Goal: Transaction & Acquisition: Purchase product/service

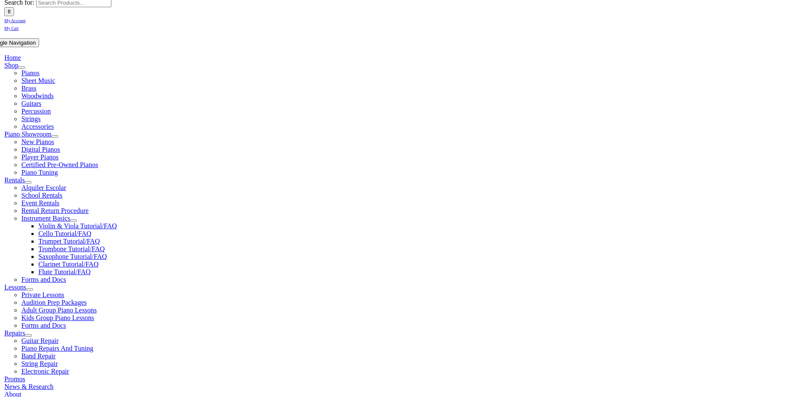
scroll to position [144, 0]
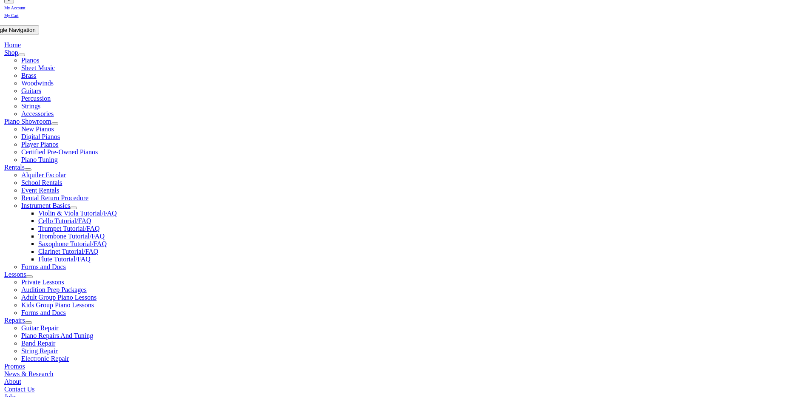
type input "lion"
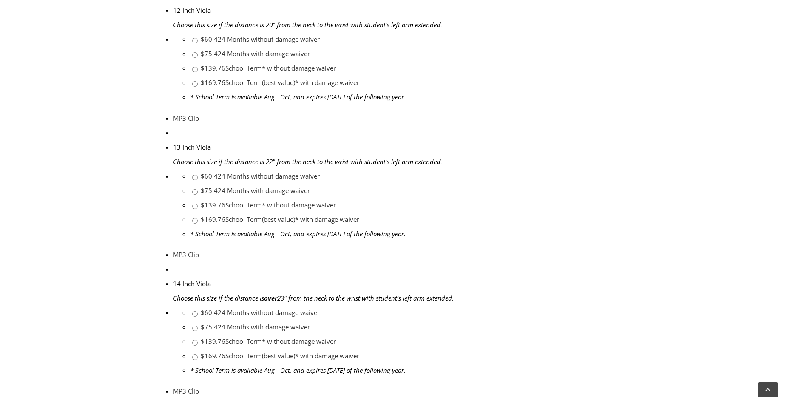
scroll to position [942, 0]
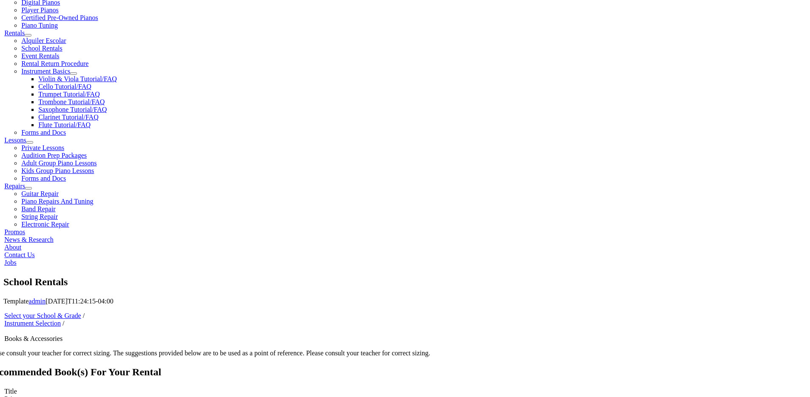
scroll to position [116, 0]
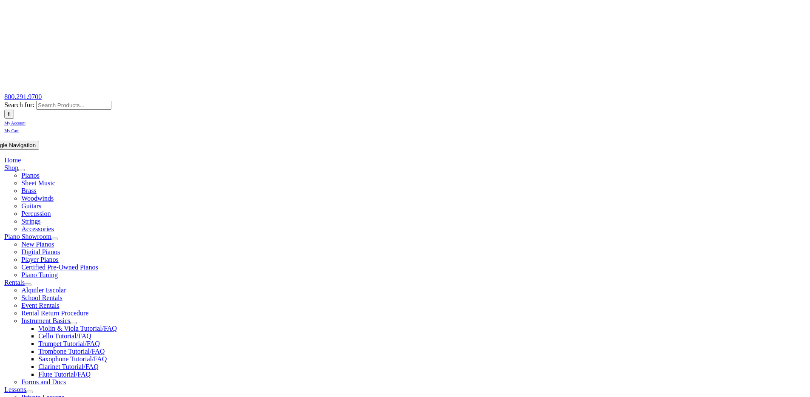
scroll to position [29, 0]
type input "1"
type input "Neevan"
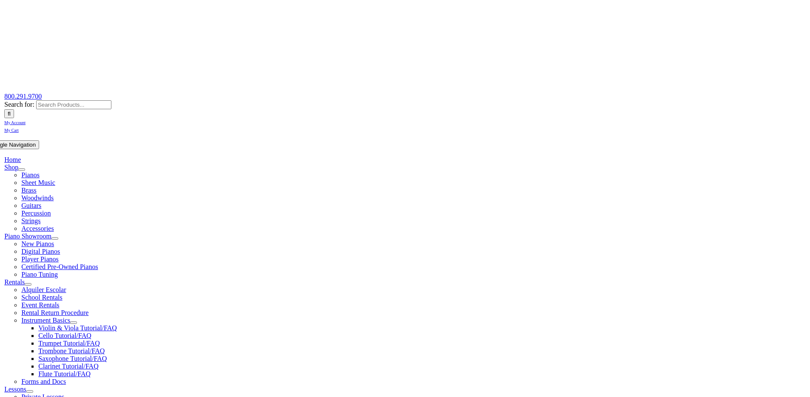
type input "Gadhia"
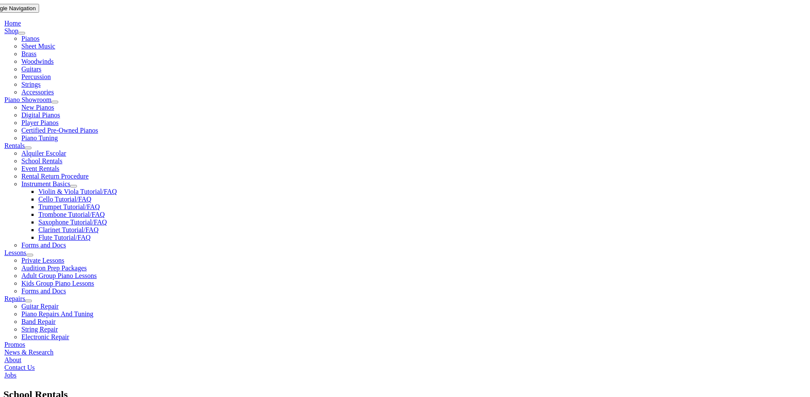
type input "Oracle"
type input "6782947112"
type input "mm/dd/yyyy"
type input "30528474"
type input "mm/dd/yyyy"
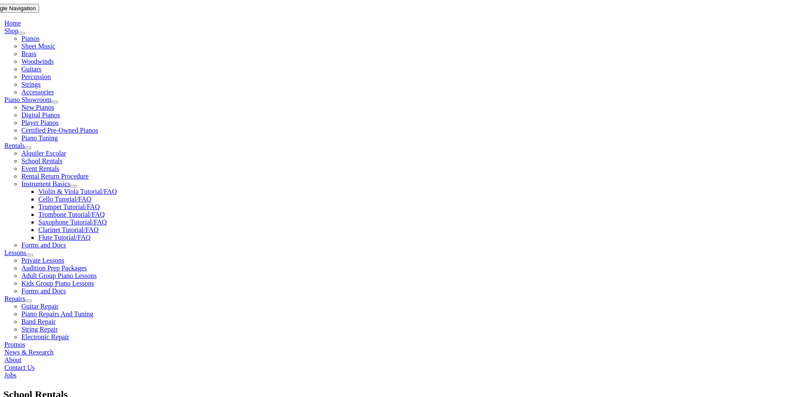
type input "04/25/1980"
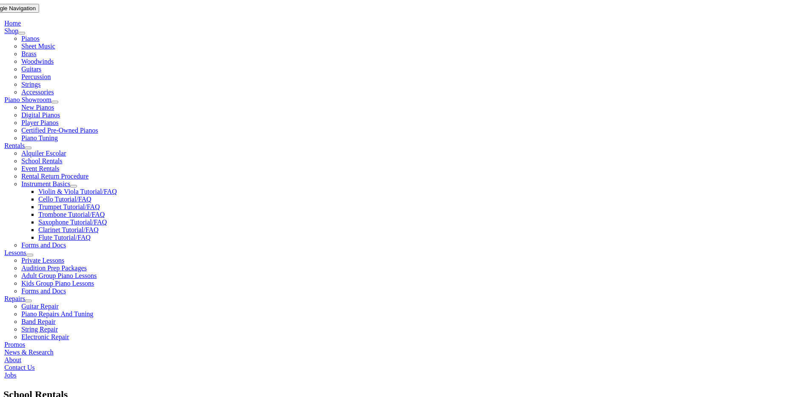
type input "Kajal Patel"
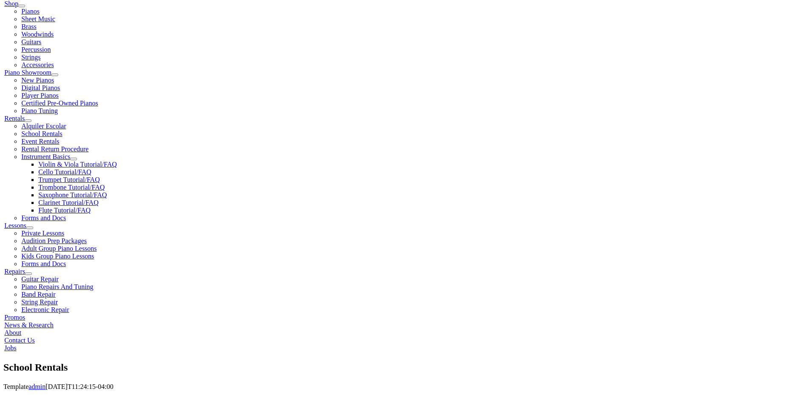
scroll to position [204, 0]
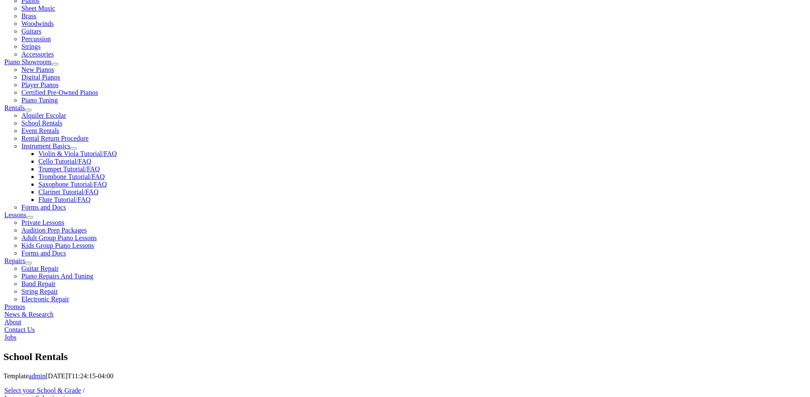
drag, startPoint x: 307, startPoint y: 321, endPoint x: 316, endPoint y: 321, distance: 8.5
type input "2016828638"
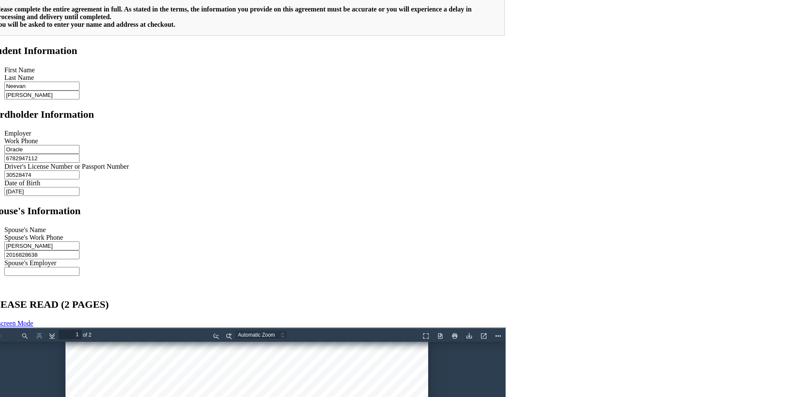
scroll to position [634, 0]
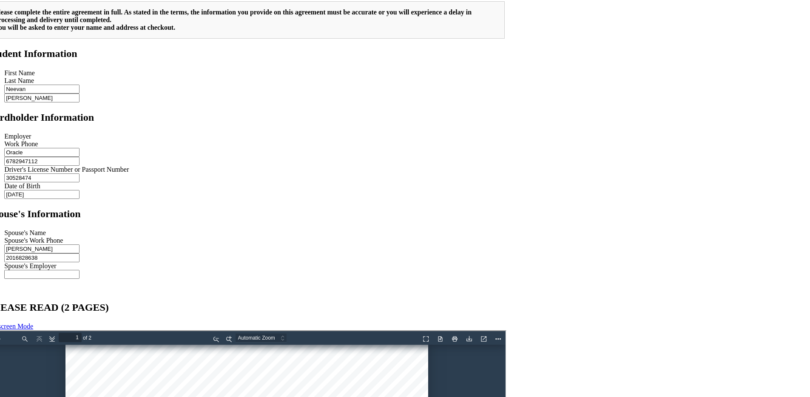
click at [242, 138] on div "Select your School & Grade / Instrument Selection / Books & Accessories / Stude…" at bounding box center [246, 216] width 518 height 521
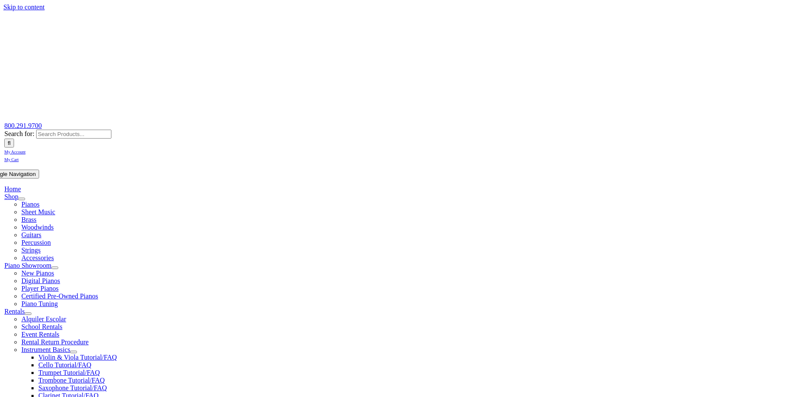
scroll to position [154, 0]
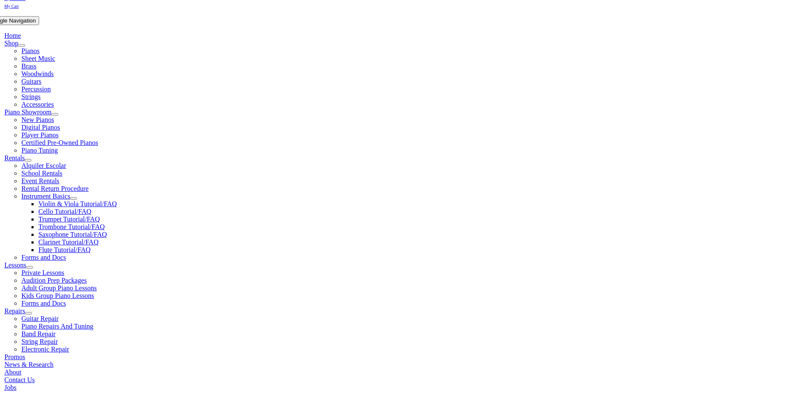
drag, startPoint x: 202, startPoint y: 174, endPoint x: 393, endPoint y: 172, distance: 191.4
drag, startPoint x: 219, startPoint y: 155, endPoint x: 270, endPoint y: 155, distance: 50.6
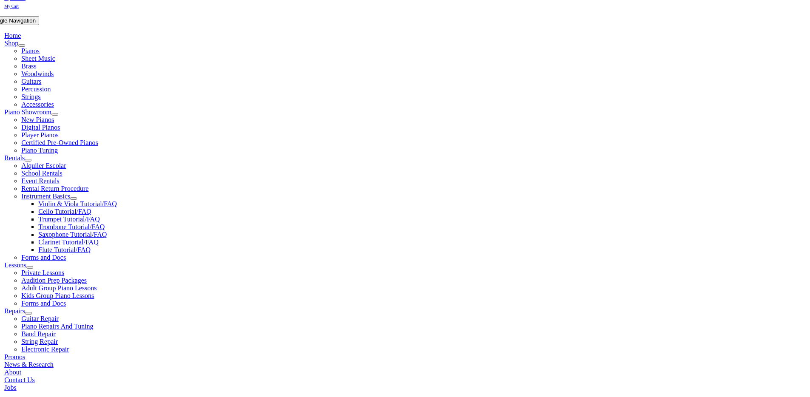
click at [270, 183] on td "Student Info: [PERSON_NAME][GEOGRAPHIC_DATA]/District: [GEOGRAPHIC_DATA] Middle…" at bounding box center [296, 270] width 280 height 175
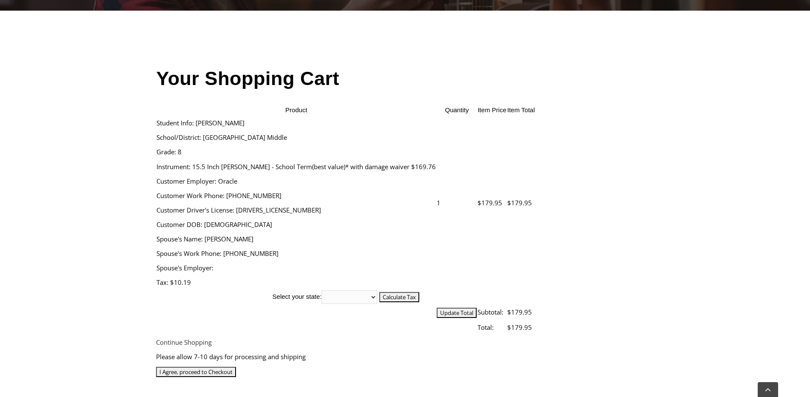
scroll to position [221, 0]
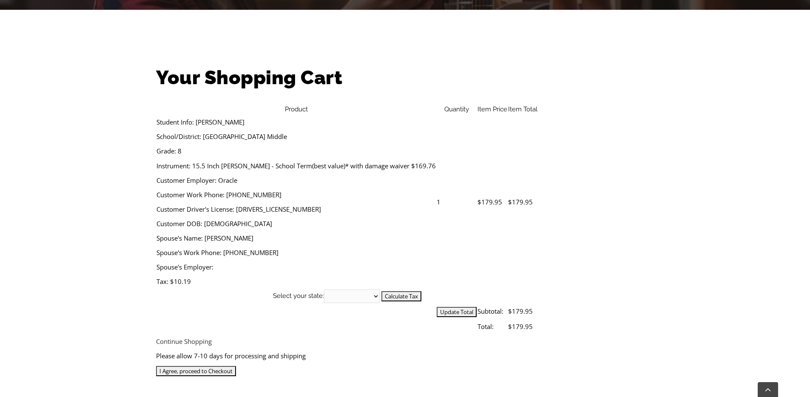
click at [236, 366] on input "I Agree, proceed to Checkout" at bounding box center [196, 371] width 80 height 10
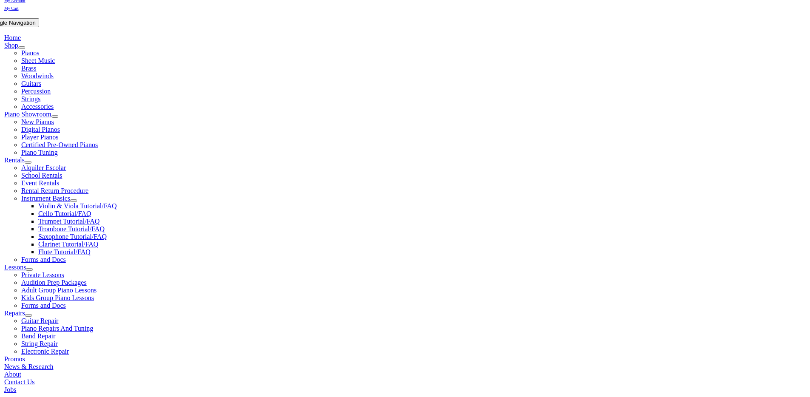
scroll to position [313, 0]
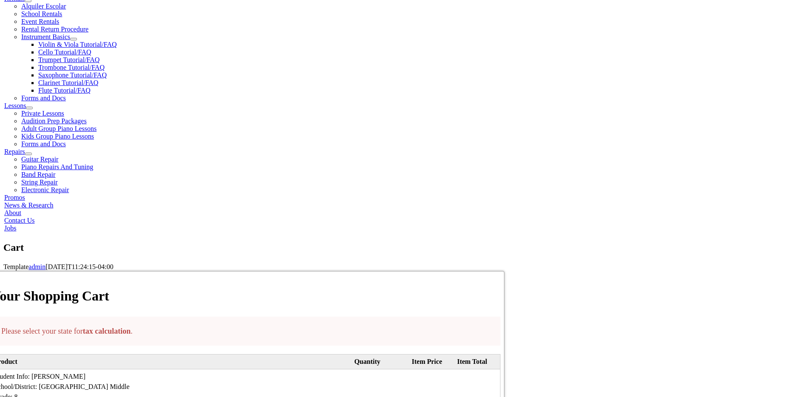
select select "PA"
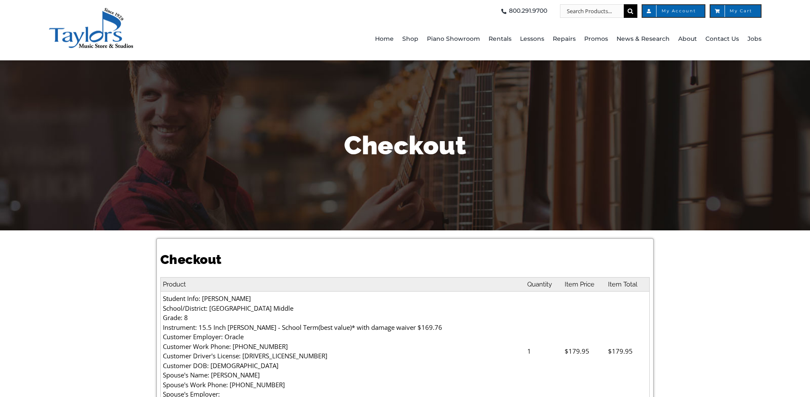
select select
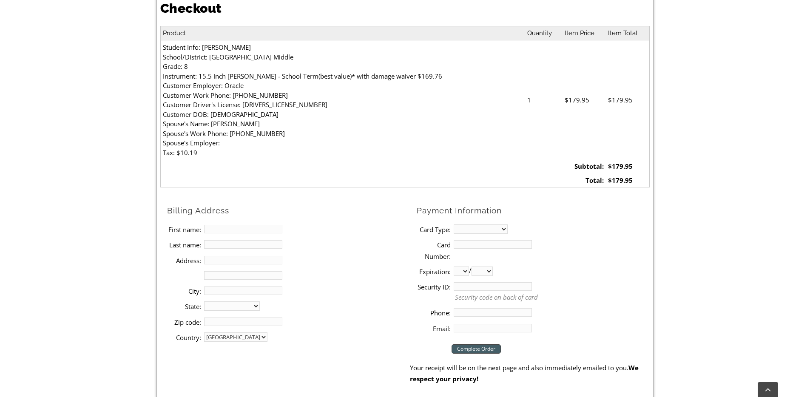
scroll to position [282, 0]
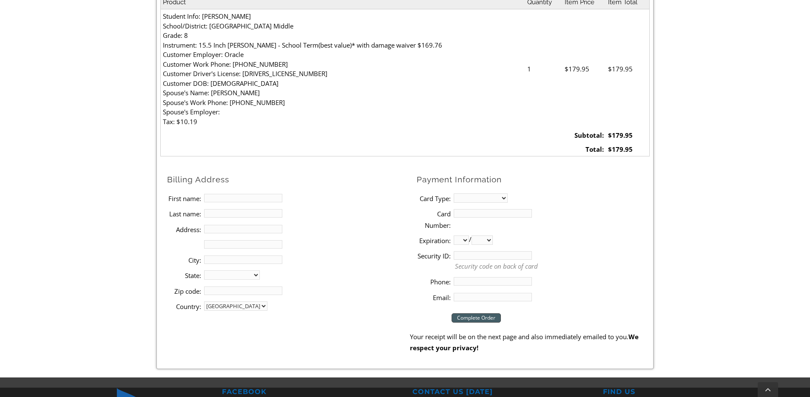
click at [247, 198] on input "First name:" at bounding box center [243, 198] width 78 height 9
type input "[PERSON_NAME]"
type input "1318 [PERSON_NAME] Dr"
type input "[PERSON_NAME][GEOGRAPHIC_DATA]"
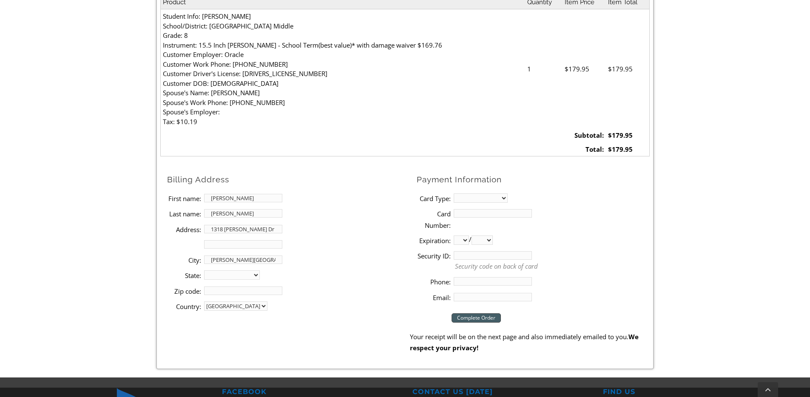
select select "PA"
type input "19425"
type input "6782947112"
click at [493, 202] on select "MasterCard Visa American Express Discover" at bounding box center [481, 197] width 54 height 9
select select "visa"
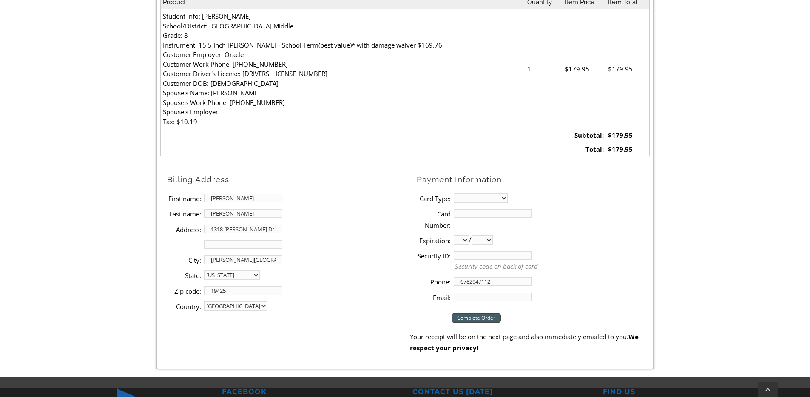
click at [454, 193] on select "MasterCard Visa American Express Discover" at bounding box center [481, 197] width 54 height 9
click at [485, 215] on input "Card Number:" at bounding box center [493, 213] width 78 height 9
type input "[CREDIT_CARD_NUMBER]"
select select "09"
select select "2030"
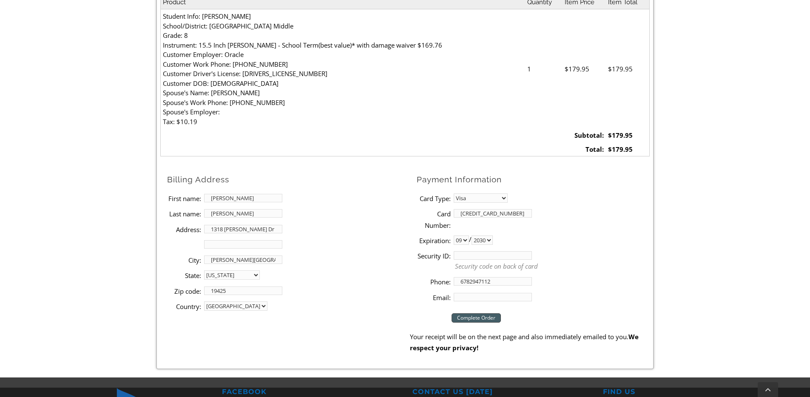
type input "398"
click at [474, 290] on li "Email:" at bounding box center [533, 297] width 233 height 15
click at [472, 298] on input "Email:" at bounding box center [493, 297] width 78 height 9
type input "[PERSON_NAME][EMAIL_ADDRESS][PERSON_NAME][DOMAIN_NAME]"
click at [483, 316] on input "Complete Order" at bounding box center [476, 317] width 49 height 9
